Goal: Transaction & Acquisition: Purchase product/service

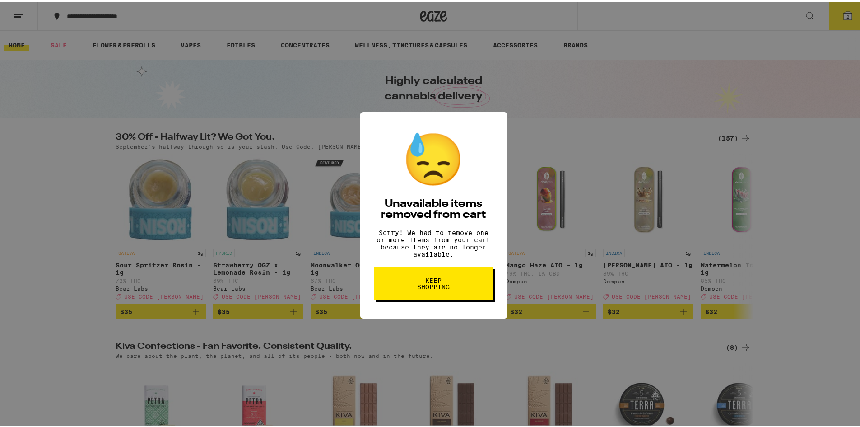
click at [427, 287] on span "Keep Shopping" at bounding box center [433, 281] width 46 height 13
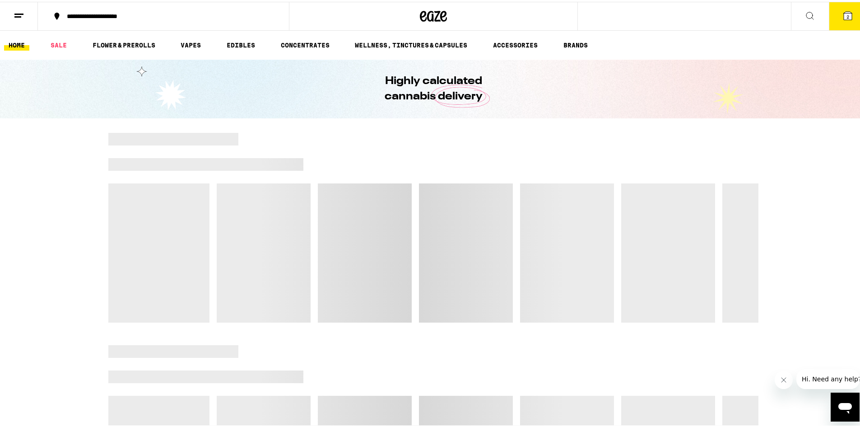
click at [846, 13] on span "2" at bounding box center [847, 14] width 3 height 5
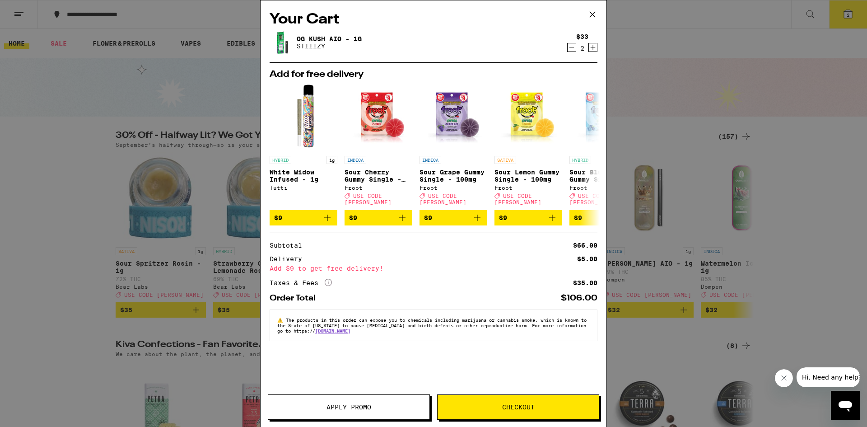
click at [569, 47] on icon "Decrement" at bounding box center [571, 47] width 8 height 11
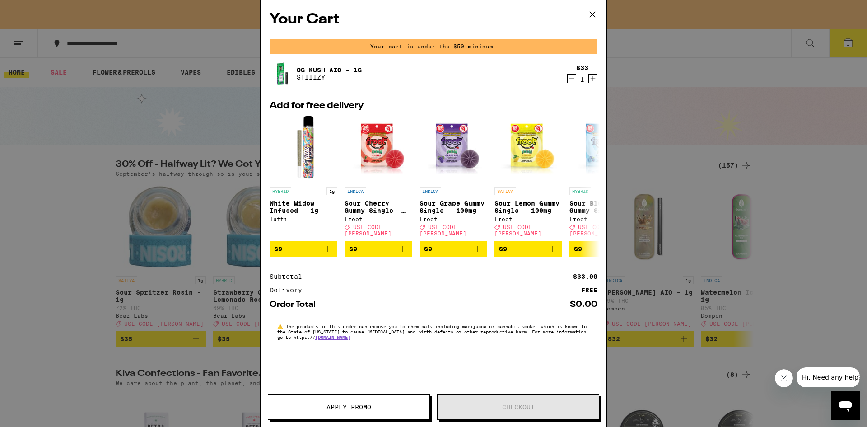
click at [569, 79] on icon "Decrement" at bounding box center [571, 78] width 8 height 11
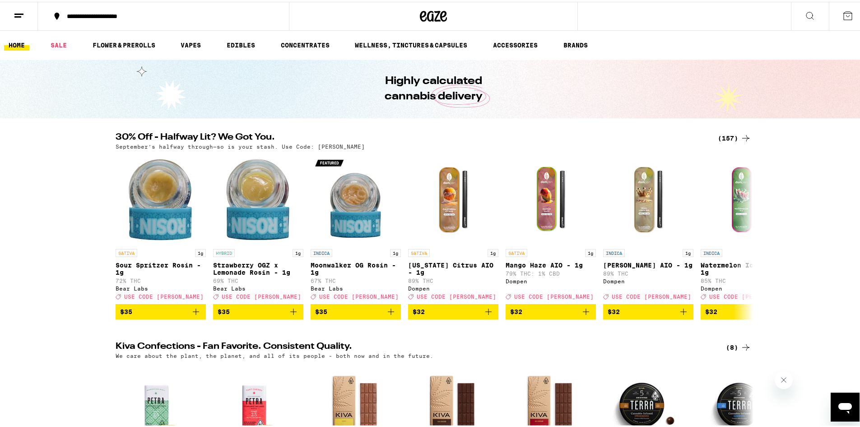
click at [842, 10] on icon at bounding box center [847, 14] width 11 height 11
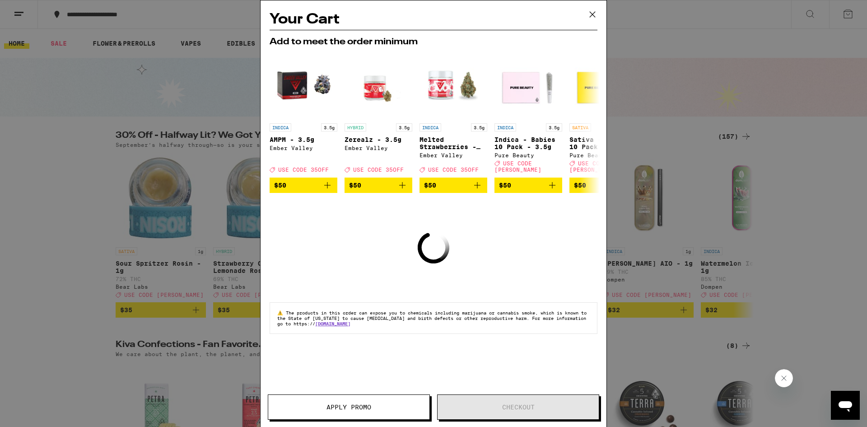
click at [592, 14] on icon at bounding box center [592, 15] width 14 height 14
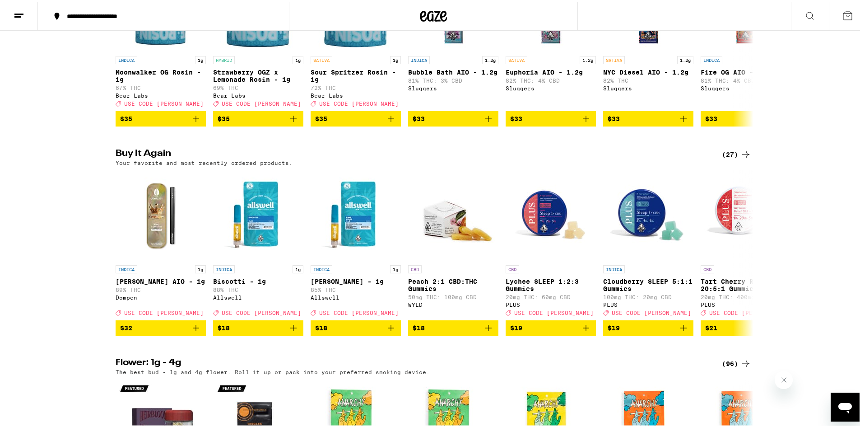
scroll to position [891, 0]
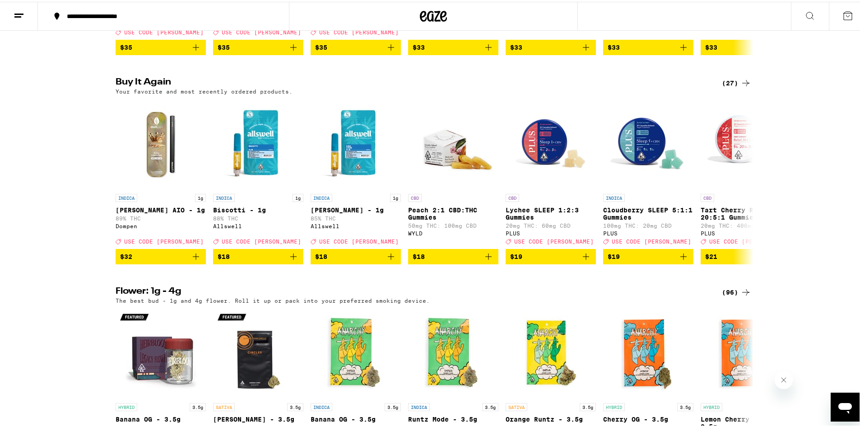
click at [727, 87] on div "(27)" at bounding box center [736, 81] width 29 height 11
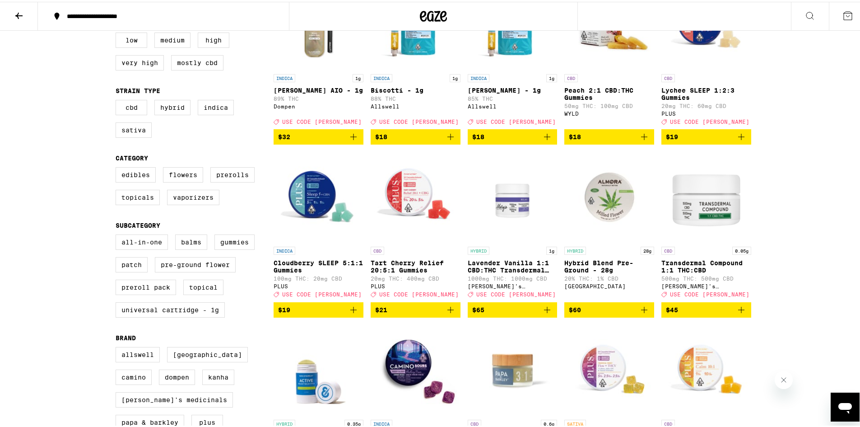
scroll to position [171, 0]
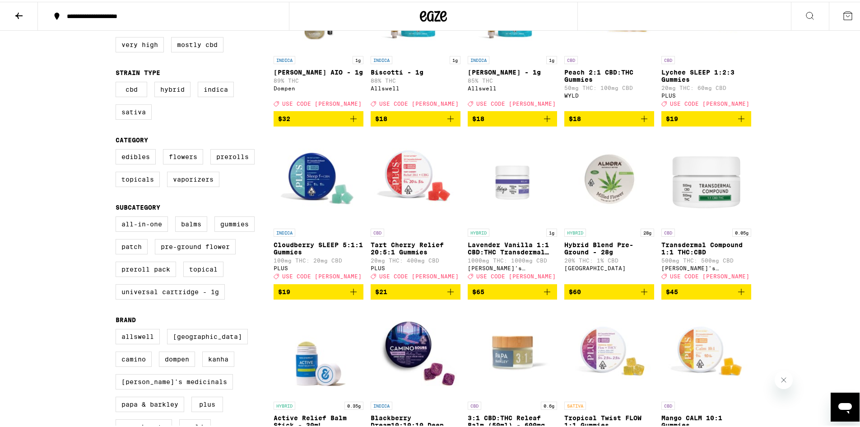
click at [348, 295] on icon "Add to bag" at bounding box center [353, 289] width 11 height 11
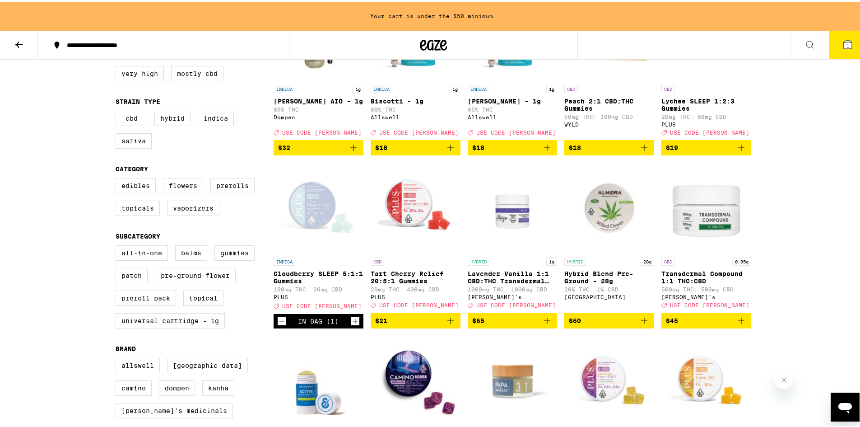
scroll to position [200, 0]
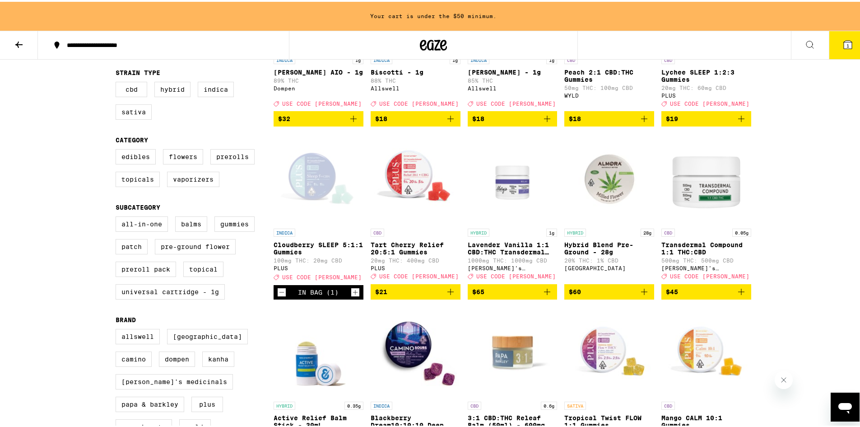
click at [351, 296] on icon "Increment" at bounding box center [355, 290] width 8 height 11
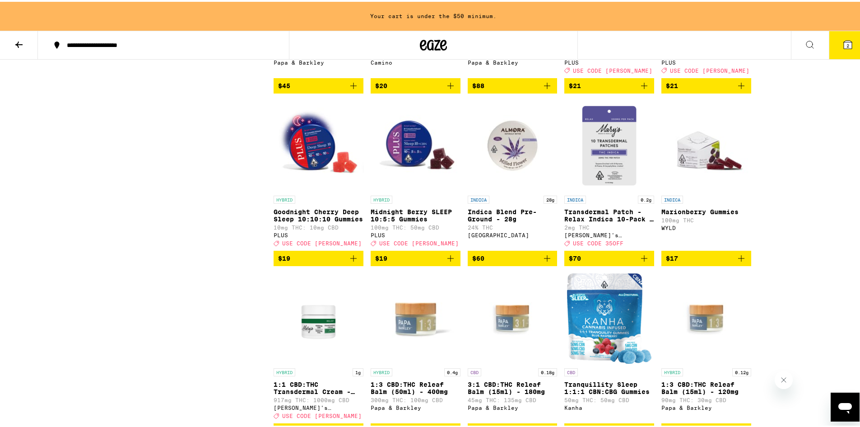
scroll to position [580, 0]
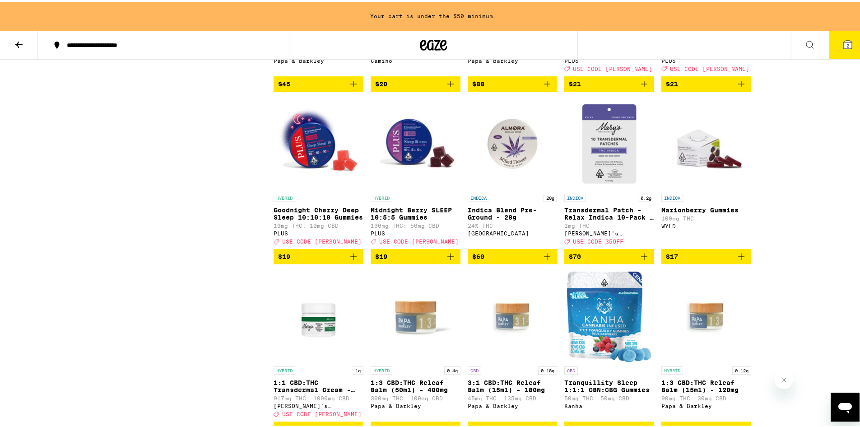
click at [445, 260] on icon "Add to bag" at bounding box center [450, 254] width 11 height 11
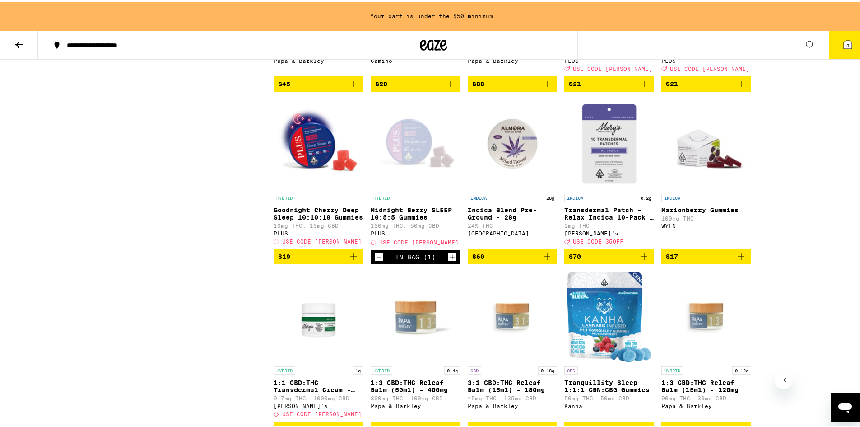
scroll to position [551, 0]
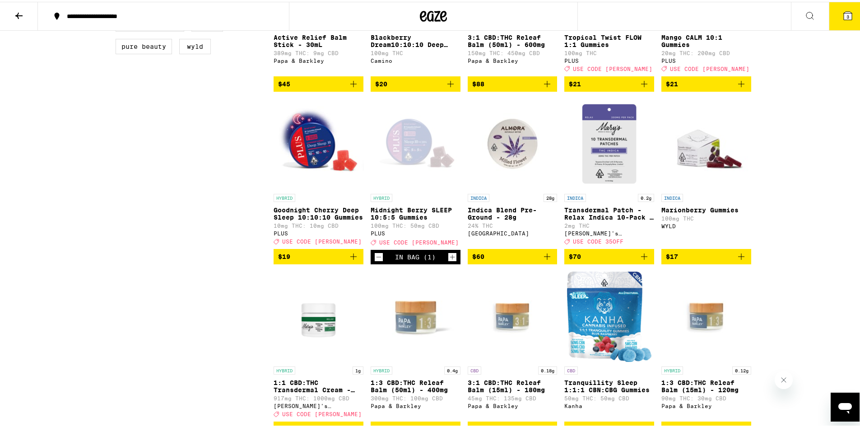
click at [449, 260] on icon "Increment" at bounding box center [452, 255] width 8 height 11
click at [846, 12] on span "6" at bounding box center [847, 14] width 3 height 5
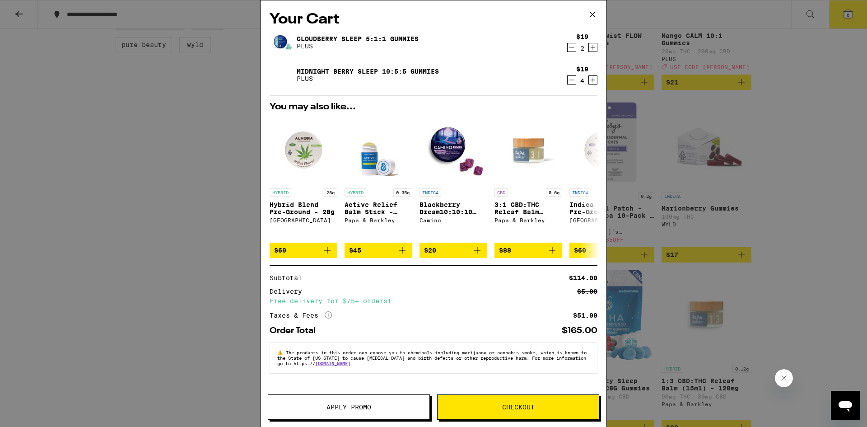
click at [374, 405] on span "Apply Promo" at bounding box center [348, 407] width 161 height 6
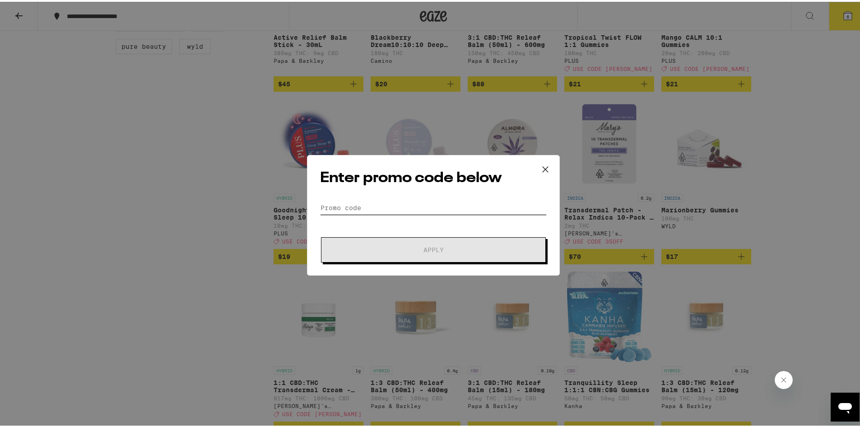
click at [359, 205] on input "Promo Code" at bounding box center [433, 206] width 227 height 14
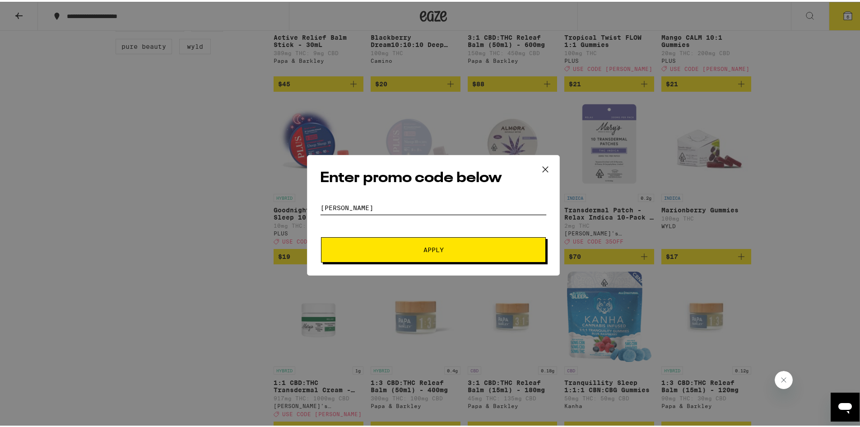
type input "litty"
click at [423, 245] on span "Apply" at bounding box center [433, 248] width 20 height 6
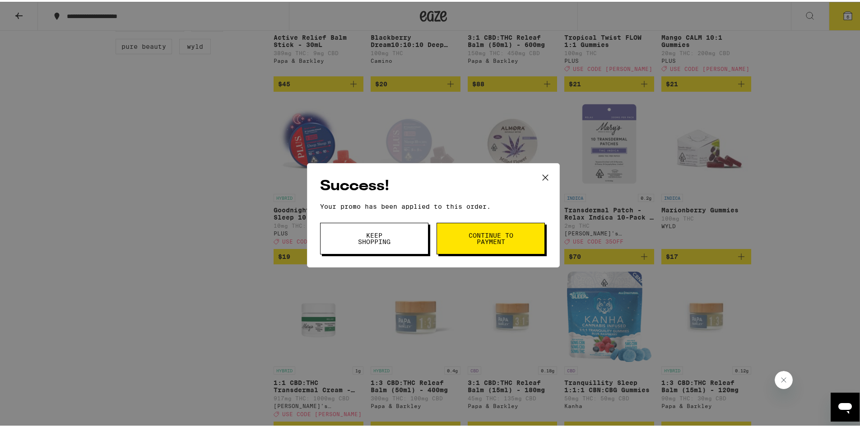
click at [491, 238] on span "Continue to payment" at bounding box center [491, 236] width 46 height 13
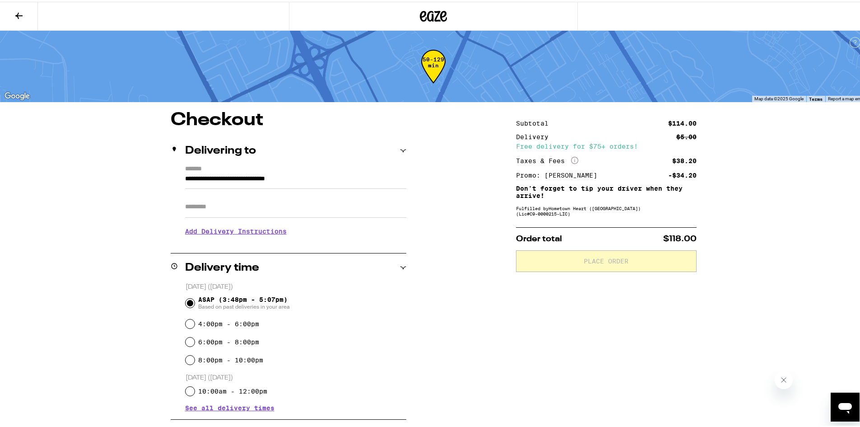
click at [256, 229] on h3 "Add Delivery Instructions" at bounding box center [295, 229] width 221 height 21
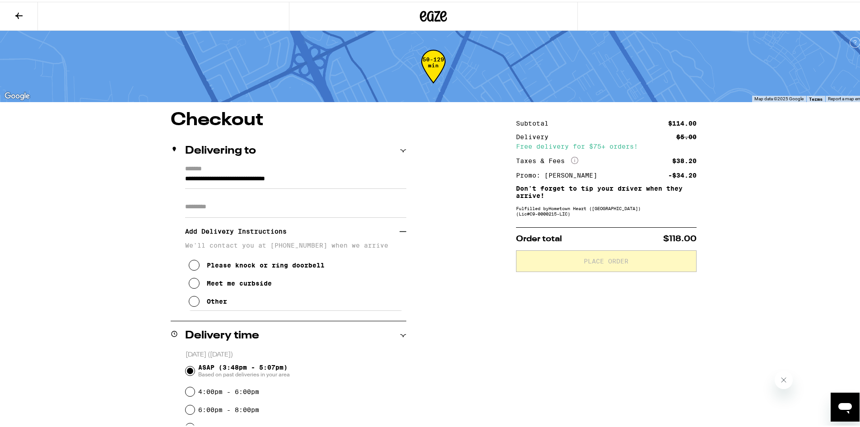
click at [191, 301] on icon at bounding box center [194, 299] width 11 height 11
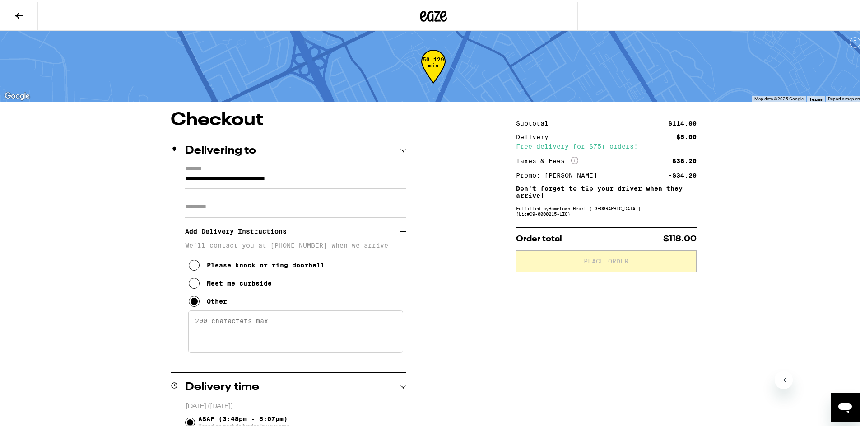
click at [225, 325] on textarea "Enter any other delivery instructions you want driver to know" at bounding box center [295, 329] width 215 height 42
type textarea "Please enter off Jackson, 1st gated community on left. Dial #5500 at kiosk."
click at [16, 12] on icon at bounding box center [19, 14] width 11 height 11
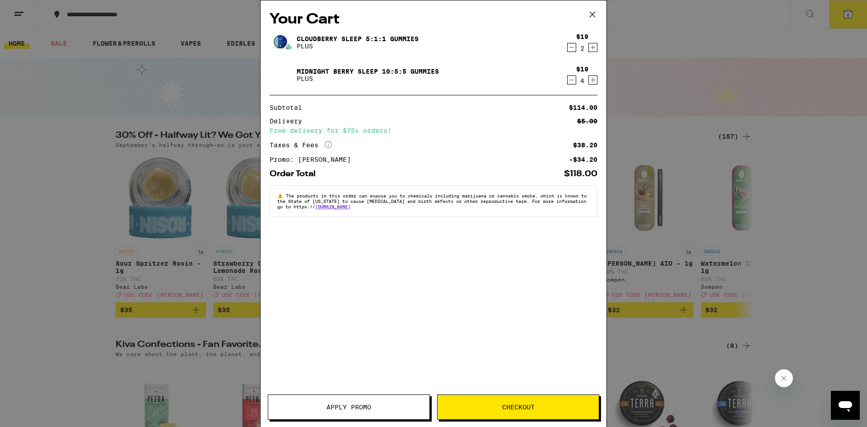
click at [591, 14] on icon at bounding box center [592, 14] width 5 height 5
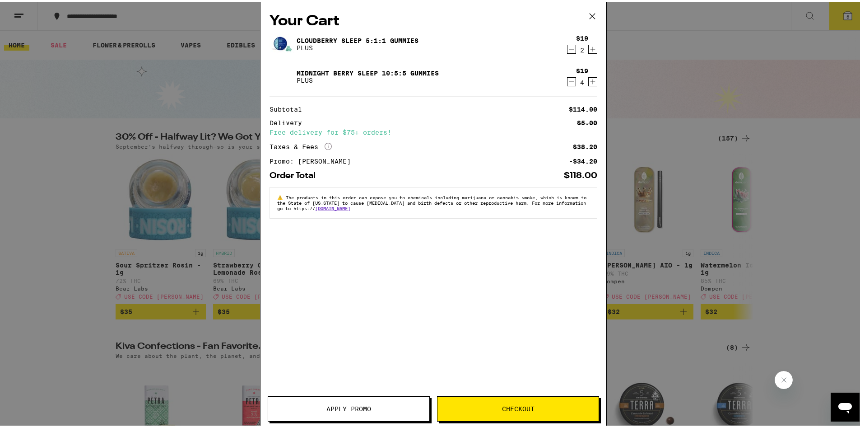
click at [590, 14] on div "Your Cart Cloudberry SLEEP 5:1:1 Gummies PLUS $19 2 Midnight Berry SLEEP 10:5:5…" at bounding box center [433, 213] width 867 height 427
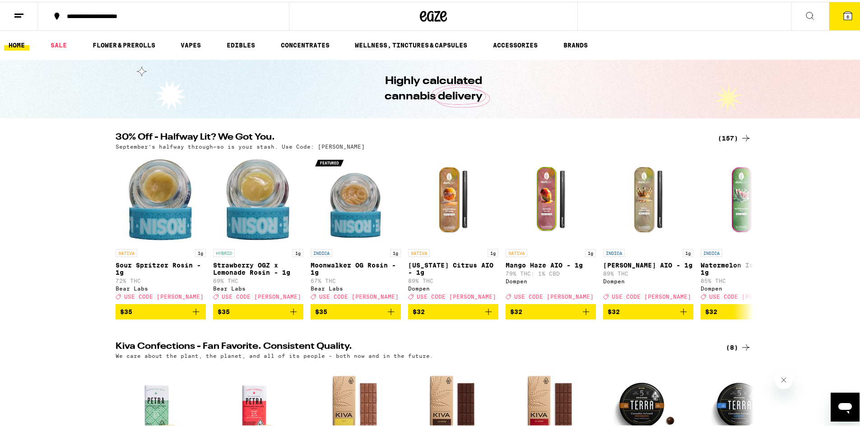
click at [190, 43] on div "Your Cart Cloudberry SLEEP 5:1:1 Gummies PLUS $19 2 Midnight Berry SLEEP 10:5:5…" at bounding box center [433, 213] width 867 height 427
click at [190, 42] on link "VAPES" at bounding box center [190, 43] width 29 height 11
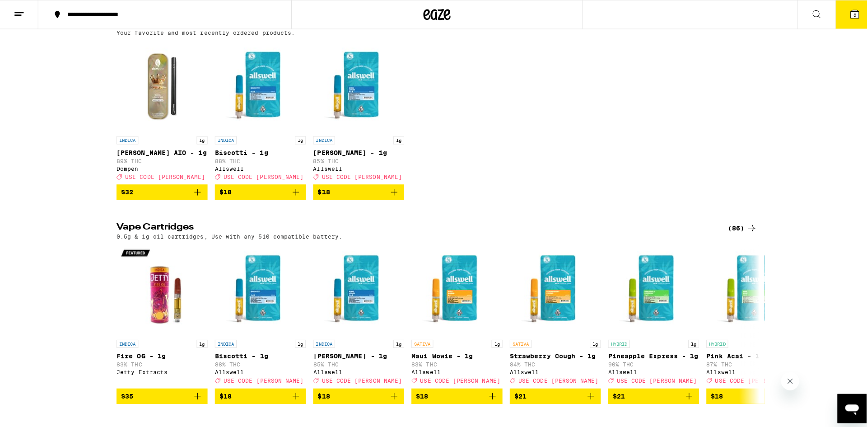
scroll to position [69, 0]
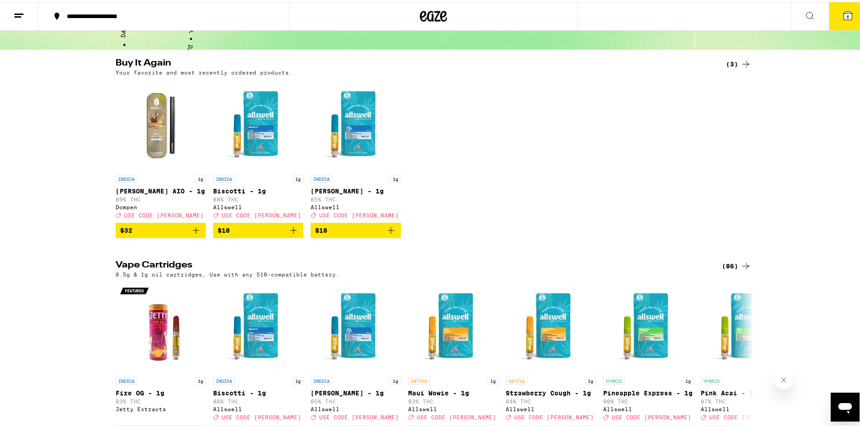
click at [291, 234] on icon "Add to bag" at bounding box center [293, 228] width 11 height 11
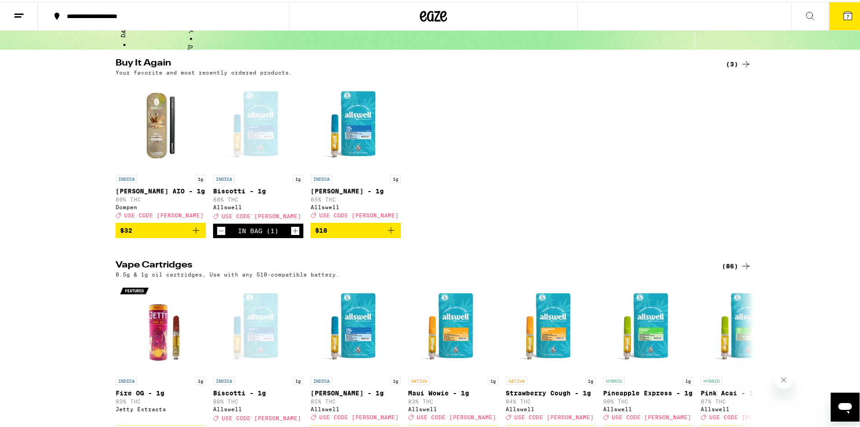
click at [291, 234] on icon "Increment" at bounding box center [295, 228] width 8 height 11
click at [846, 12] on span "9" at bounding box center [847, 14] width 3 height 5
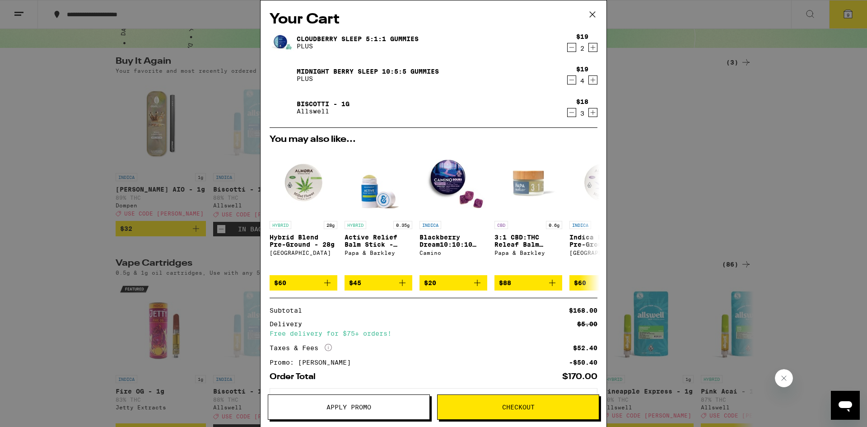
scroll to position [36, 0]
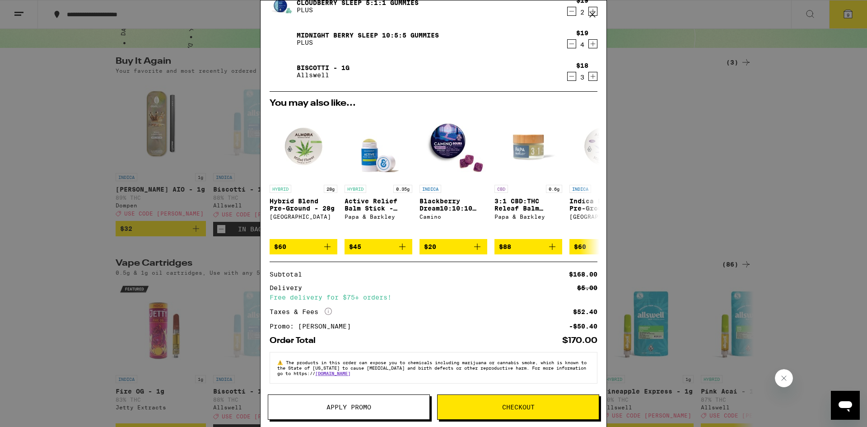
click at [523, 404] on span "Checkout" at bounding box center [518, 407] width 32 height 6
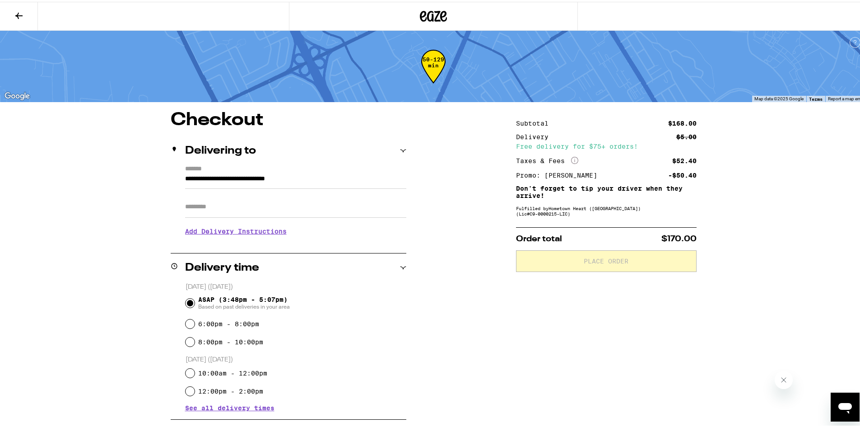
click at [261, 232] on h3 "Add Delivery Instructions" at bounding box center [295, 229] width 221 height 21
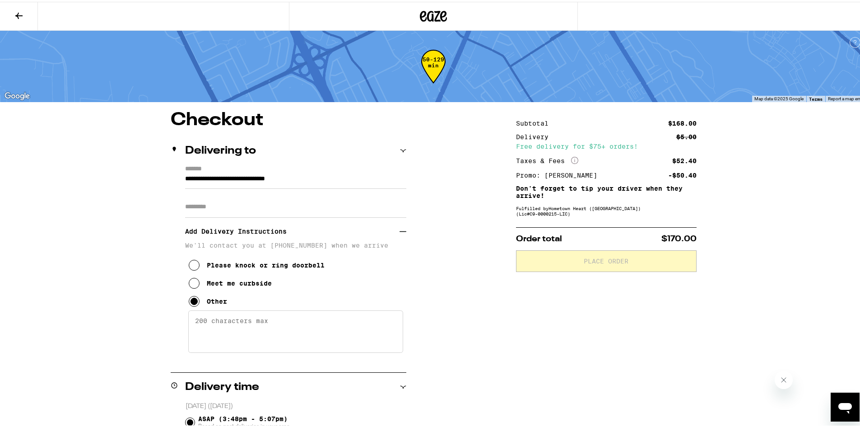
click at [252, 325] on textarea "Enter any other delivery instructions you want driver to know" at bounding box center [295, 329] width 215 height 42
type textarea "Enter off Jackson, 1st gated community on left. Dial #5500 at kiosk."
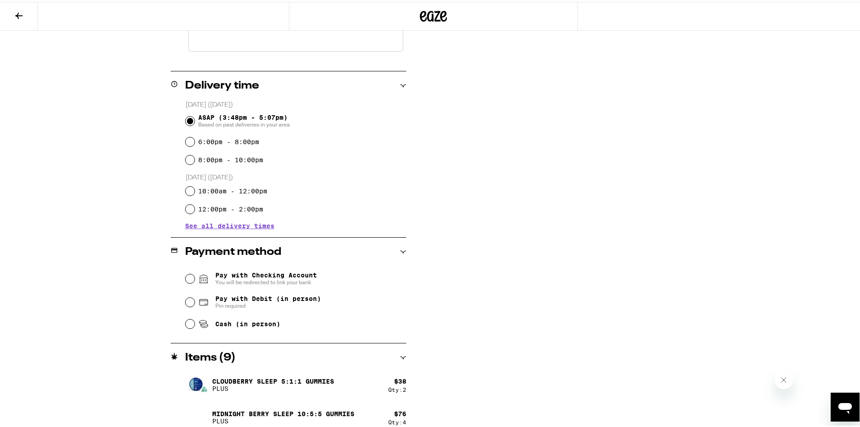
scroll to position [302, 0]
click at [187, 321] on input "Cash (in person)" at bounding box center [190, 320] width 9 height 9
radio input "true"
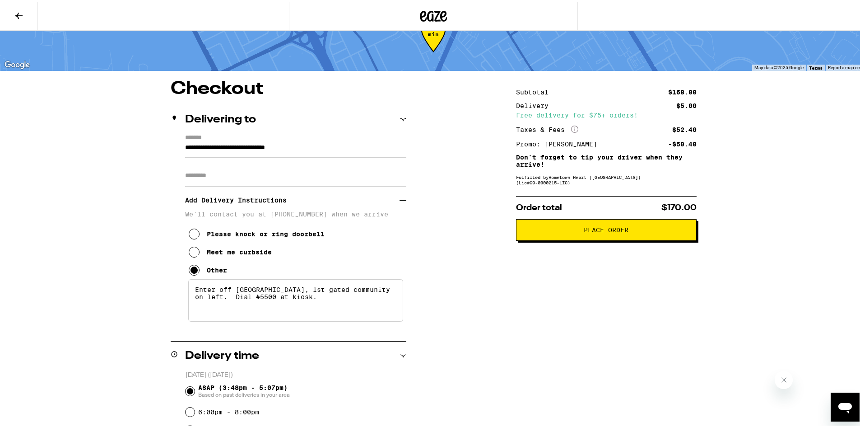
scroll to position [27, 0]
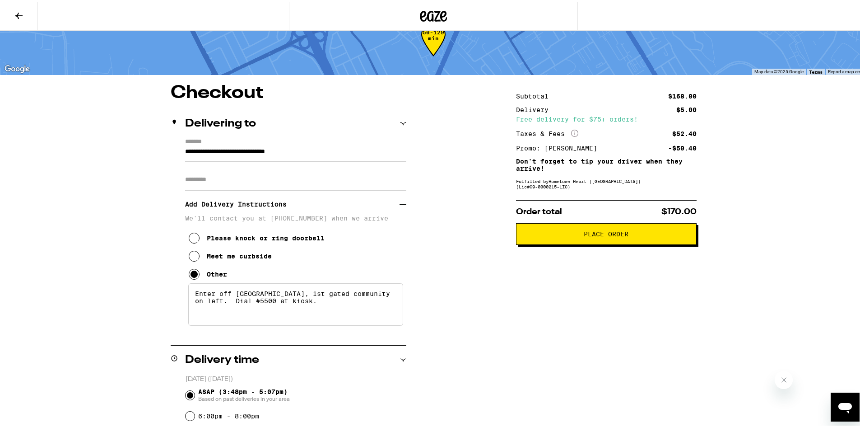
click at [606, 235] on span "Place Order" at bounding box center [606, 232] width 45 height 6
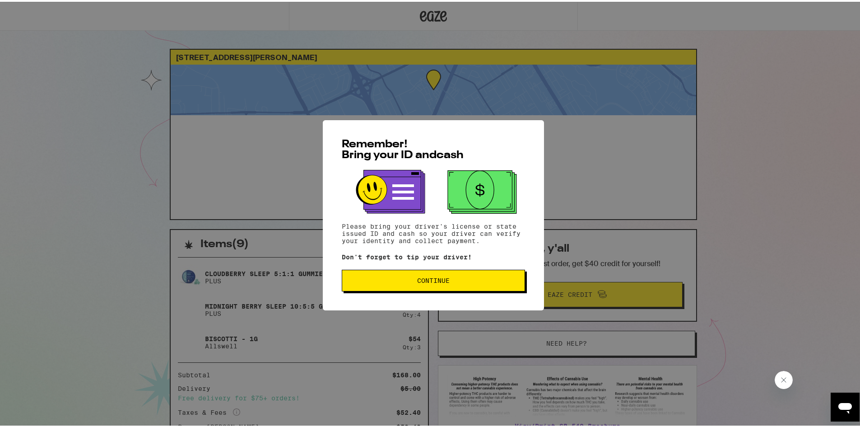
click at [439, 281] on span "Continue" at bounding box center [433, 278] width 32 height 6
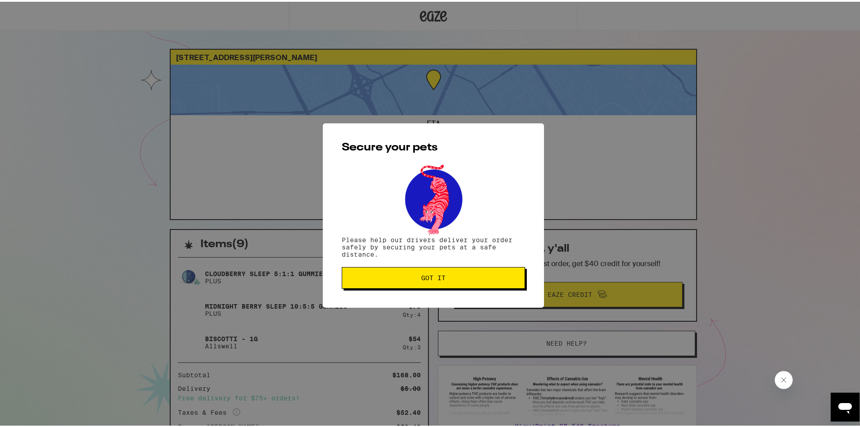
click at [439, 279] on span "Got it" at bounding box center [433, 276] width 24 height 6
